Goal: Task Accomplishment & Management: Manage account settings

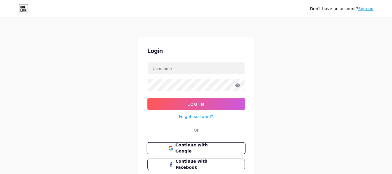
click at [208, 146] on span "Continue with Google" at bounding box center [199, 148] width 48 height 12
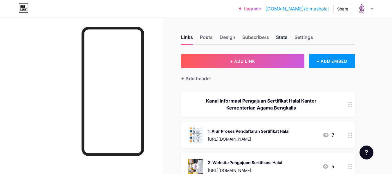
click at [284, 36] on div "Stats" at bounding box center [282, 39] width 12 height 10
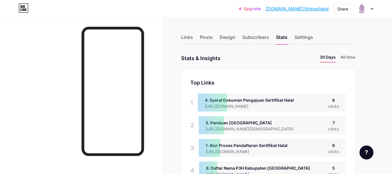
scroll to position [174, 392]
click at [351, 57] on li "All time" at bounding box center [347, 58] width 15 height 8
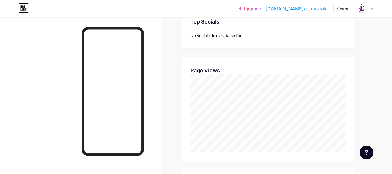
scroll to position [0, 0]
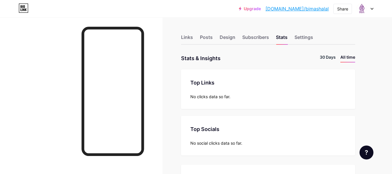
click at [320, 56] on li "30 Days" at bounding box center [328, 58] width 16 height 8
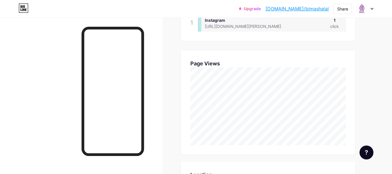
scroll to position [339, 0]
